Goal: Task Accomplishment & Management: Use online tool/utility

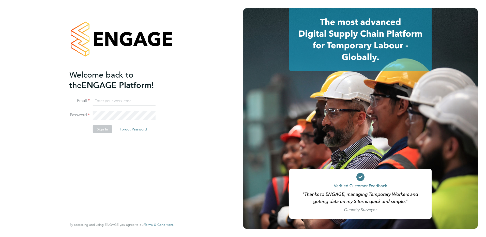
type input "natalie.strong@ncclondon.ac.uk"
click at [108, 128] on button "Sign In" at bounding box center [102, 129] width 19 height 8
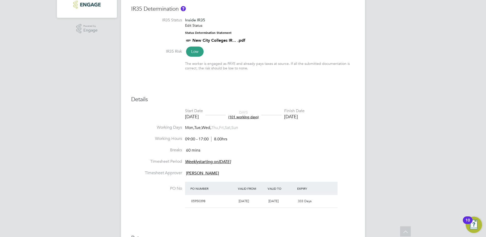
scroll to position [58, 0]
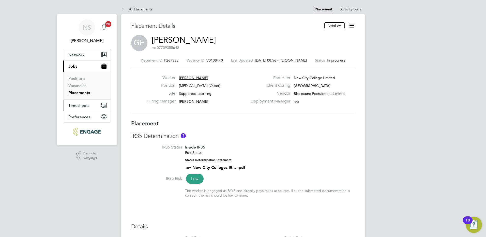
click at [88, 105] on span "Timesheets" at bounding box center [78, 105] width 21 height 5
click at [88, 104] on span "Timesheets" at bounding box center [78, 105] width 21 height 5
click at [86, 105] on span "Timesheets" at bounding box center [78, 105] width 21 height 5
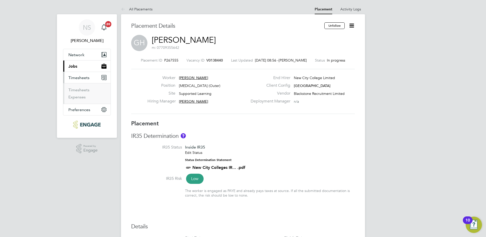
click at [88, 76] on span "Timesheets" at bounding box center [78, 77] width 21 height 5
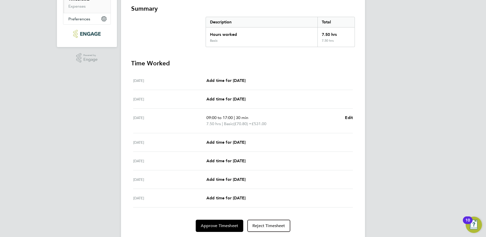
scroll to position [106, 0]
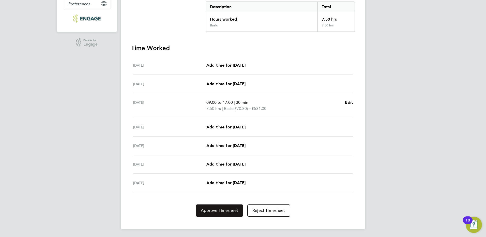
click at [230, 209] on span "Approve Timesheet" at bounding box center [219, 210] width 37 height 5
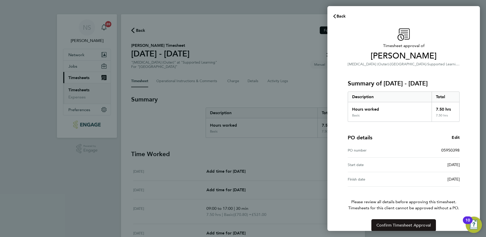
click at [390, 227] on span "Confirm Timesheet Approval" at bounding box center [404, 225] width 54 height 5
